Goal: Book appointment/travel/reservation

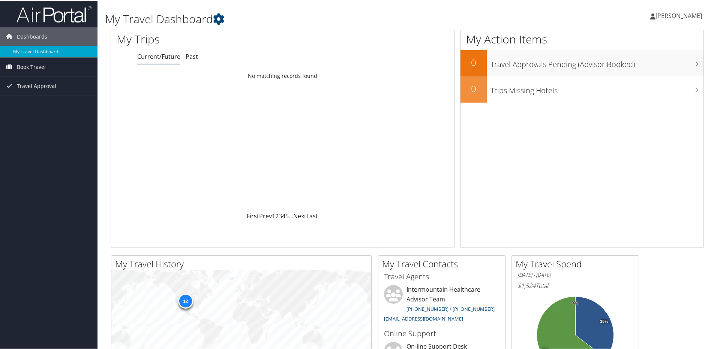
click at [19, 67] on span "Book Travel" at bounding box center [31, 66] width 29 height 19
click at [25, 91] on link "Book/Manage Online Trips" at bounding box center [48, 92] width 97 height 11
